Goal: Task Accomplishment & Management: Complete application form

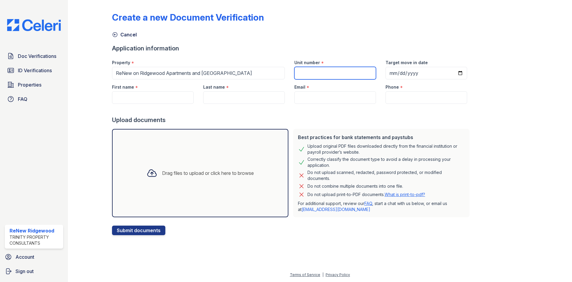
click at [347, 72] on input "Unit number" at bounding box center [335, 73] width 82 height 13
type input "g10"
click at [409, 74] on input "Target move in date" at bounding box center [427, 73] width 82 height 13
click at [386, 76] on input "Target move in date" at bounding box center [427, 73] width 82 height 13
click at [386, 75] on input "Target move in date" at bounding box center [427, 73] width 82 height 13
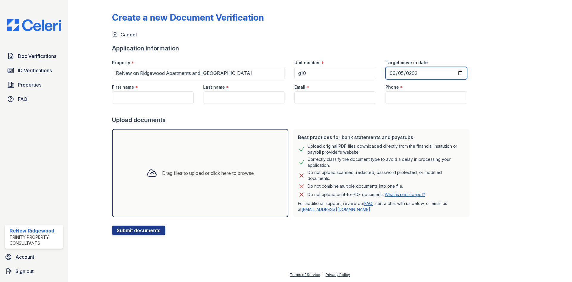
type input "[DATE]"
drag, startPoint x: 176, startPoint y: 102, endPoint x: 173, endPoint y: 102, distance: 3.3
click at [176, 102] on input "First name" at bounding box center [153, 97] width 82 height 13
paste input "[PERSON_NAME]"
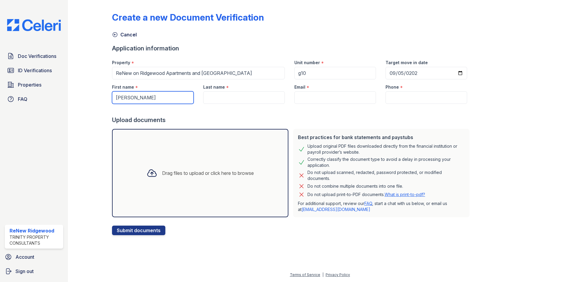
type input "[PERSON_NAME]"
click at [222, 96] on input "Last name" at bounding box center [244, 97] width 82 height 13
paste input "[PERSON_NAME]"
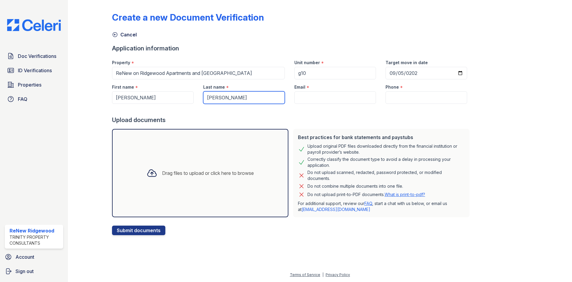
type input "[PERSON_NAME]"
click at [314, 98] on input "Email" at bounding box center [335, 97] width 82 height 13
paste input "[EMAIL_ADDRESS][DOMAIN_NAME]"
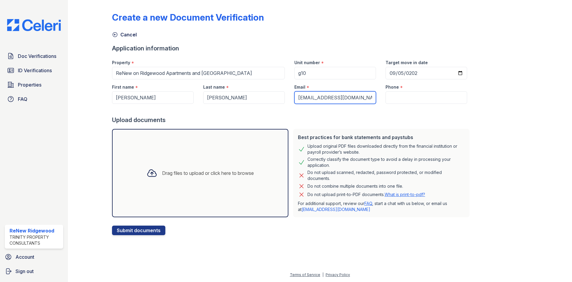
type input "[EMAIL_ADDRESS][DOMAIN_NAME]"
click at [386, 94] on input "Phone" at bounding box center [427, 97] width 82 height 13
paste input "[PHONE_NUMBER]"
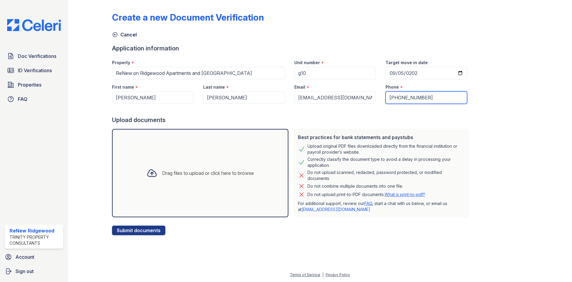
type input "[PHONE_NUMBER]"
click at [204, 151] on div "Drag files to upload or click here to browse" at bounding box center [200, 173] width 176 height 88
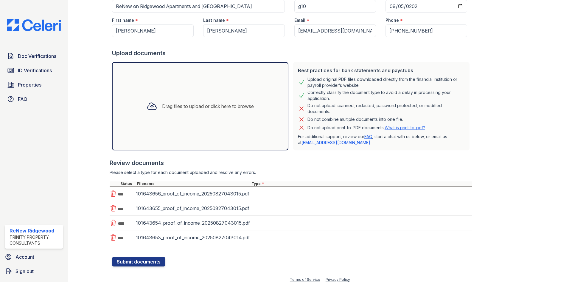
scroll to position [72, 0]
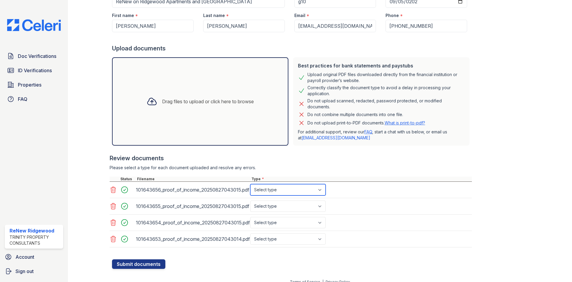
click at [300, 192] on select "Select type Paystub Bank Statement Offer Letter Tax Documents Benefit Award Let…" at bounding box center [287, 189] width 75 height 11
select select "bank_statement"
click at [250, 184] on select "Select type Paystub Bank Statement Offer Letter Tax Documents Benefit Award Let…" at bounding box center [287, 189] width 75 height 11
click at [294, 203] on select "Select type Paystub Bank Statement Offer Letter Tax Documents Benefit Award Let…" at bounding box center [287, 205] width 75 height 11
select select "bank_statement"
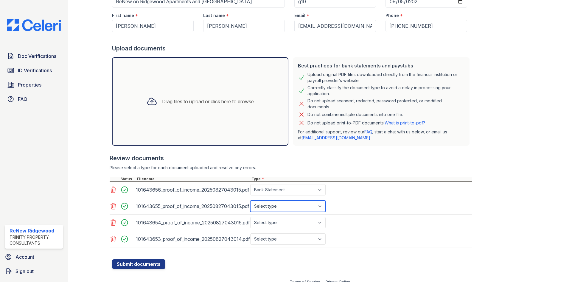
click at [250, 200] on select "Select type Paystub Bank Statement Offer Letter Tax Documents Benefit Award Let…" at bounding box center [287, 205] width 75 height 11
click at [291, 224] on select "Select type Paystub Bank Statement Offer Letter Tax Documents Benefit Award Let…" at bounding box center [287, 222] width 75 height 11
select select "bank_statement"
click at [250, 217] on select "Select type Paystub Bank Statement Offer Letter Tax Documents Benefit Award Let…" at bounding box center [287, 222] width 75 height 11
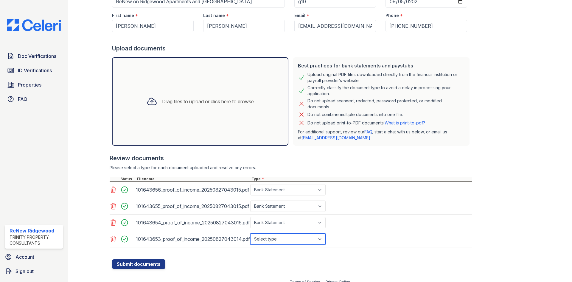
click at [288, 237] on select "Select type Paystub Bank Statement Offer Letter Tax Documents Benefit Award Let…" at bounding box center [287, 238] width 75 height 11
select select "bank_statement"
click at [250, 233] on select "Select type Paystub Bank Statement Offer Letter Tax Documents Benefit Award Let…" at bounding box center [287, 238] width 75 height 11
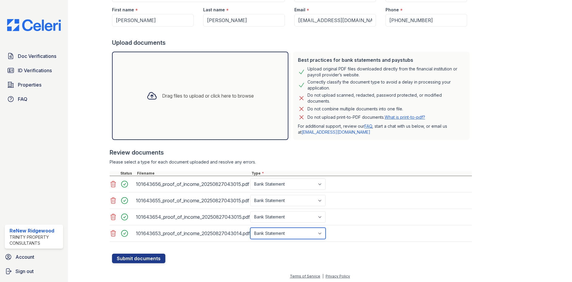
scroll to position [79, 0]
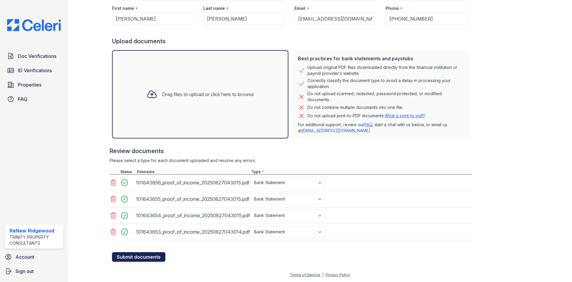
click at [147, 260] on button "Submit documents" at bounding box center [138, 257] width 53 height 10
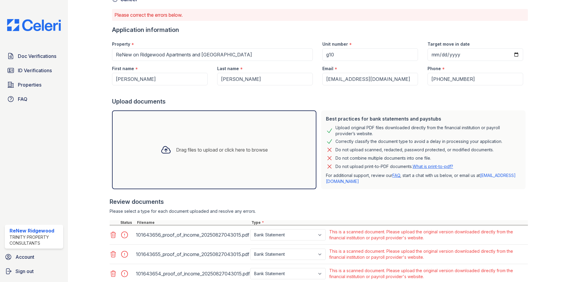
scroll to position [98, 0]
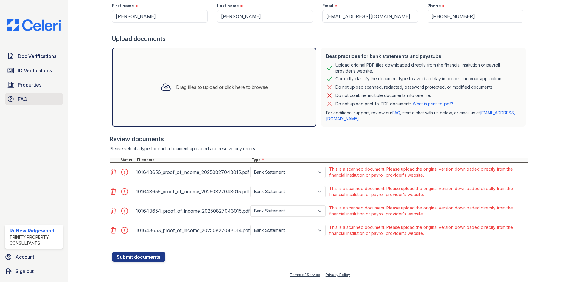
click at [39, 99] on link "FAQ" at bounding box center [34, 99] width 58 height 12
